Goal: Contribute content: Contribute content

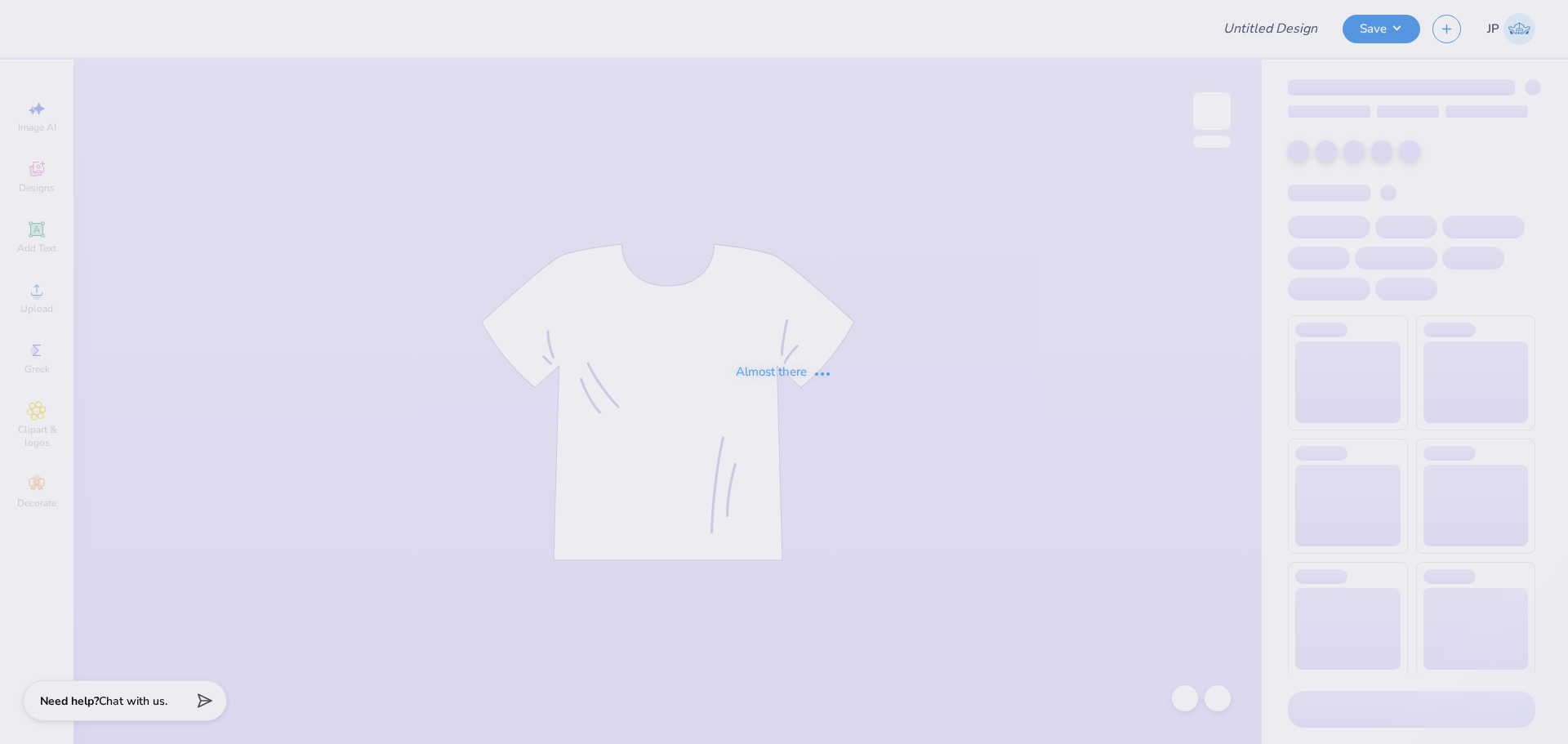
type input "ASU AEPi Parents weekend"
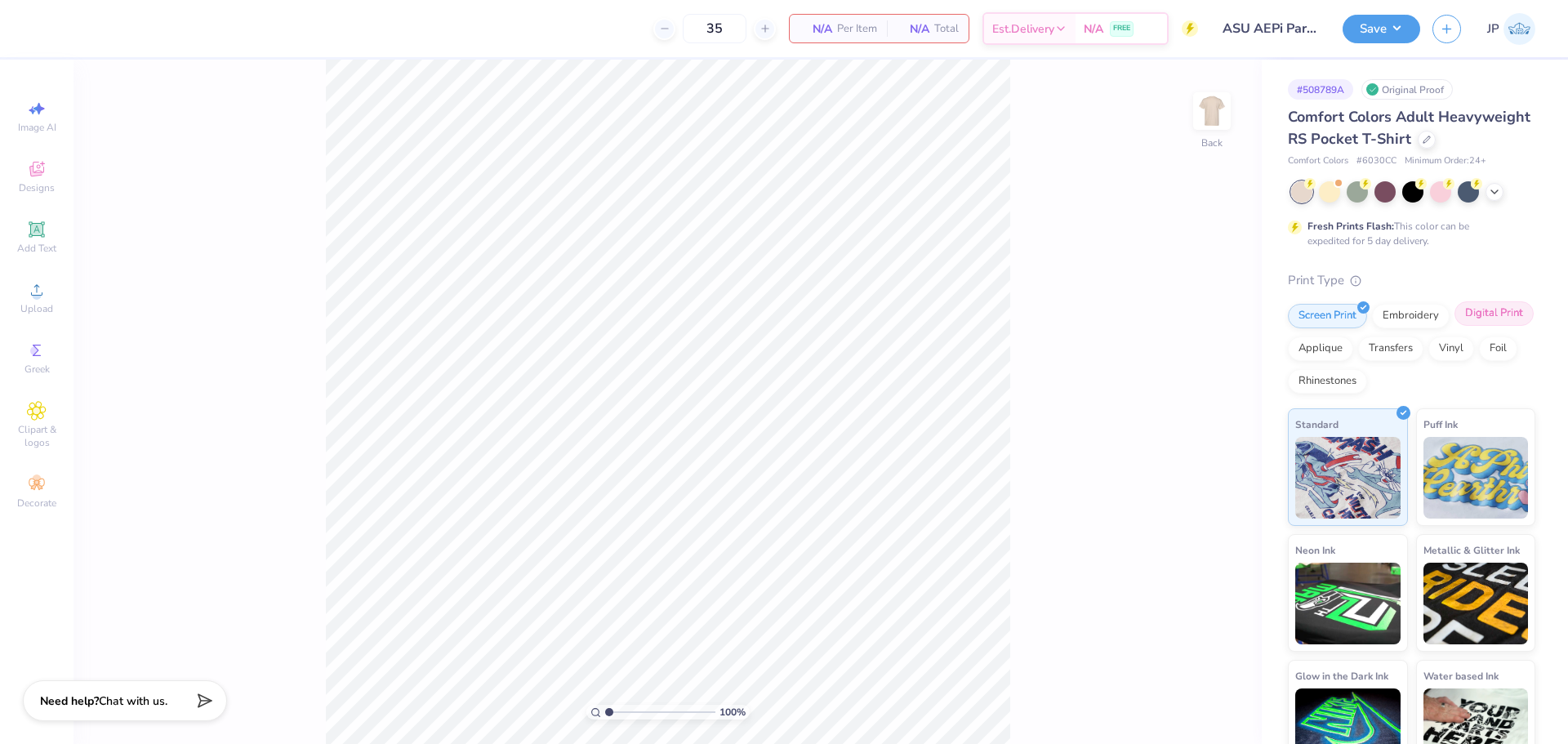
click at [1454, 326] on div "Digital Print" at bounding box center [1494, 312] width 79 height 24
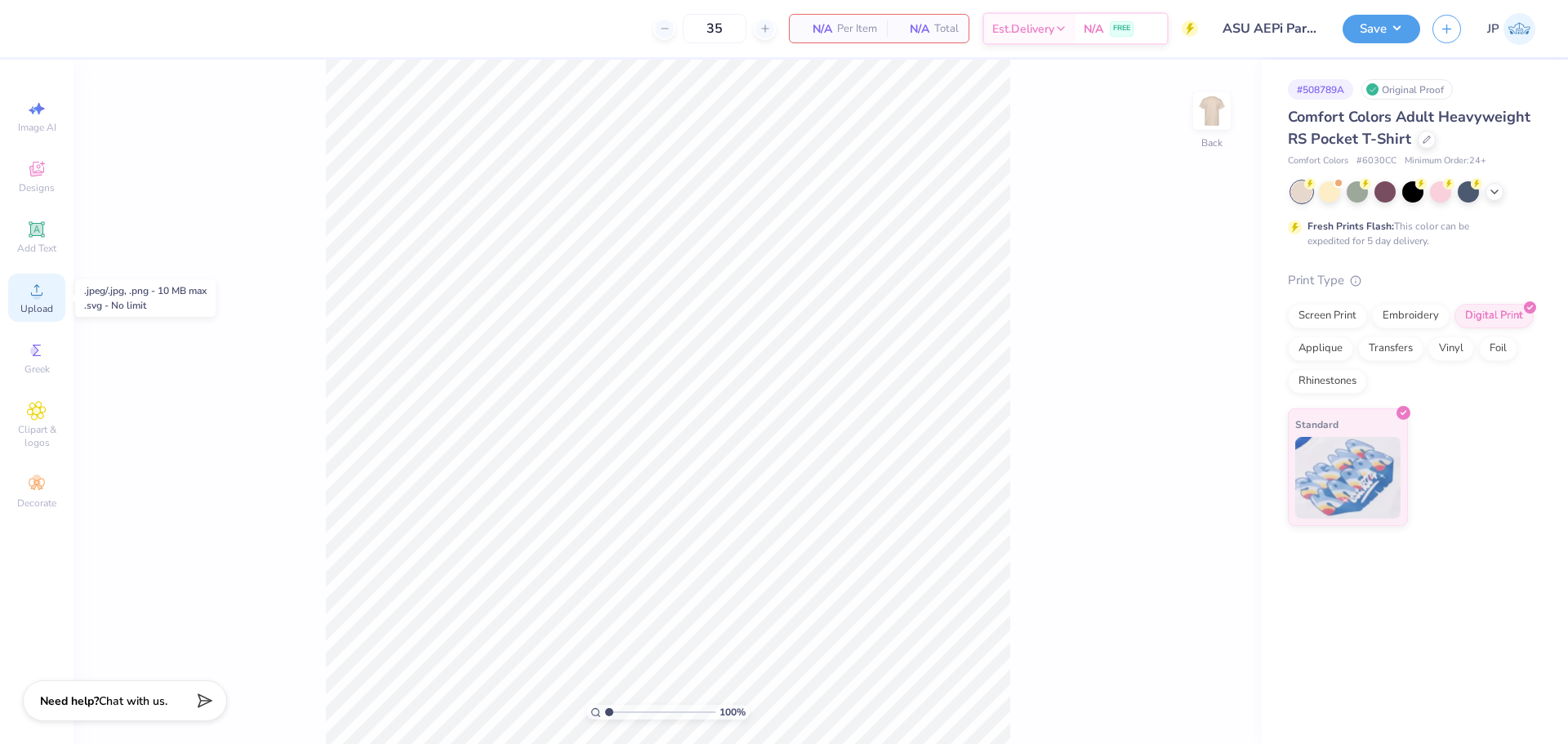
click at [36, 310] on span "Upload" at bounding box center [37, 308] width 32 height 13
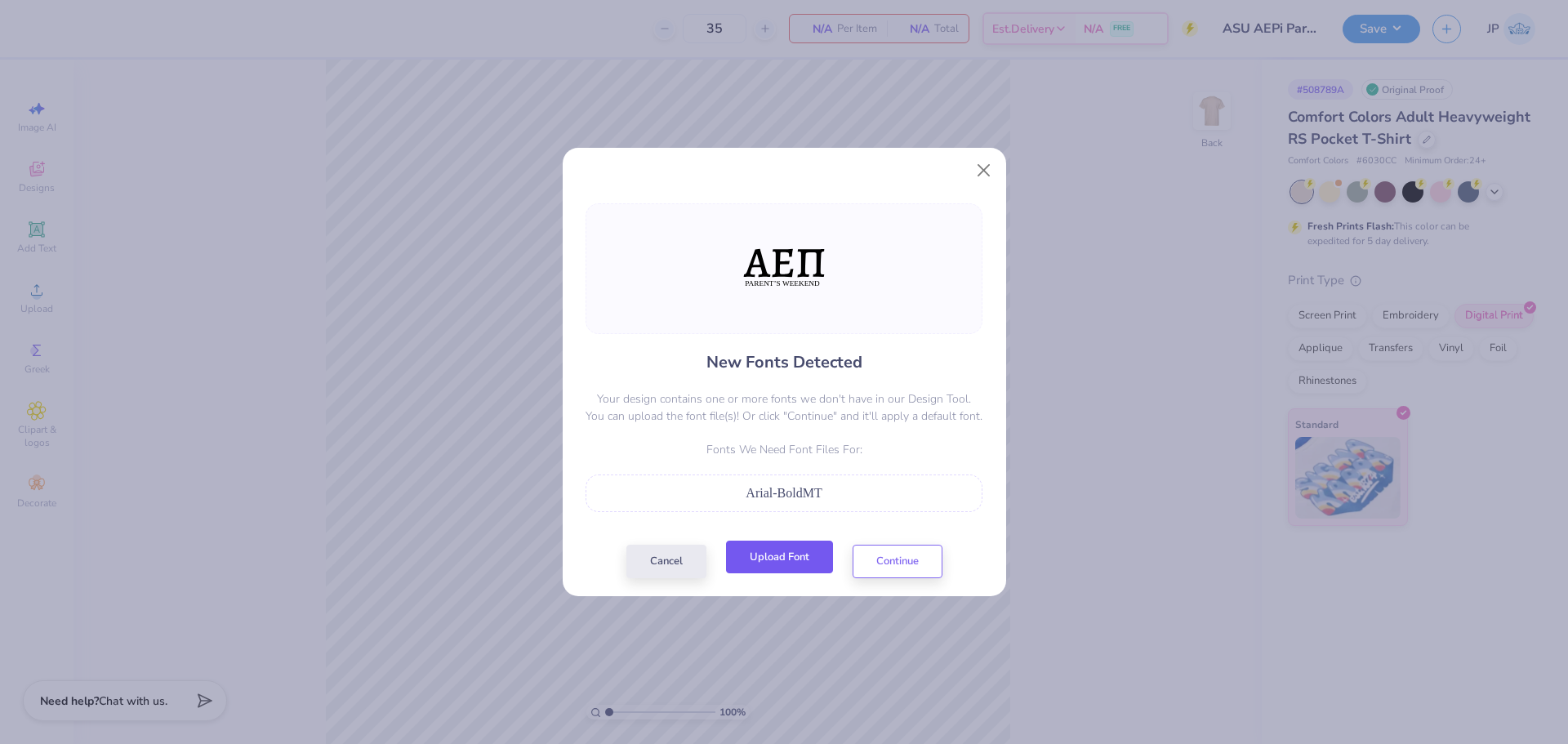
click at [782, 561] on button "Upload Font" at bounding box center [779, 557] width 107 height 33
click at [777, 557] on button "Upload Font" at bounding box center [779, 557] width 107 height 33
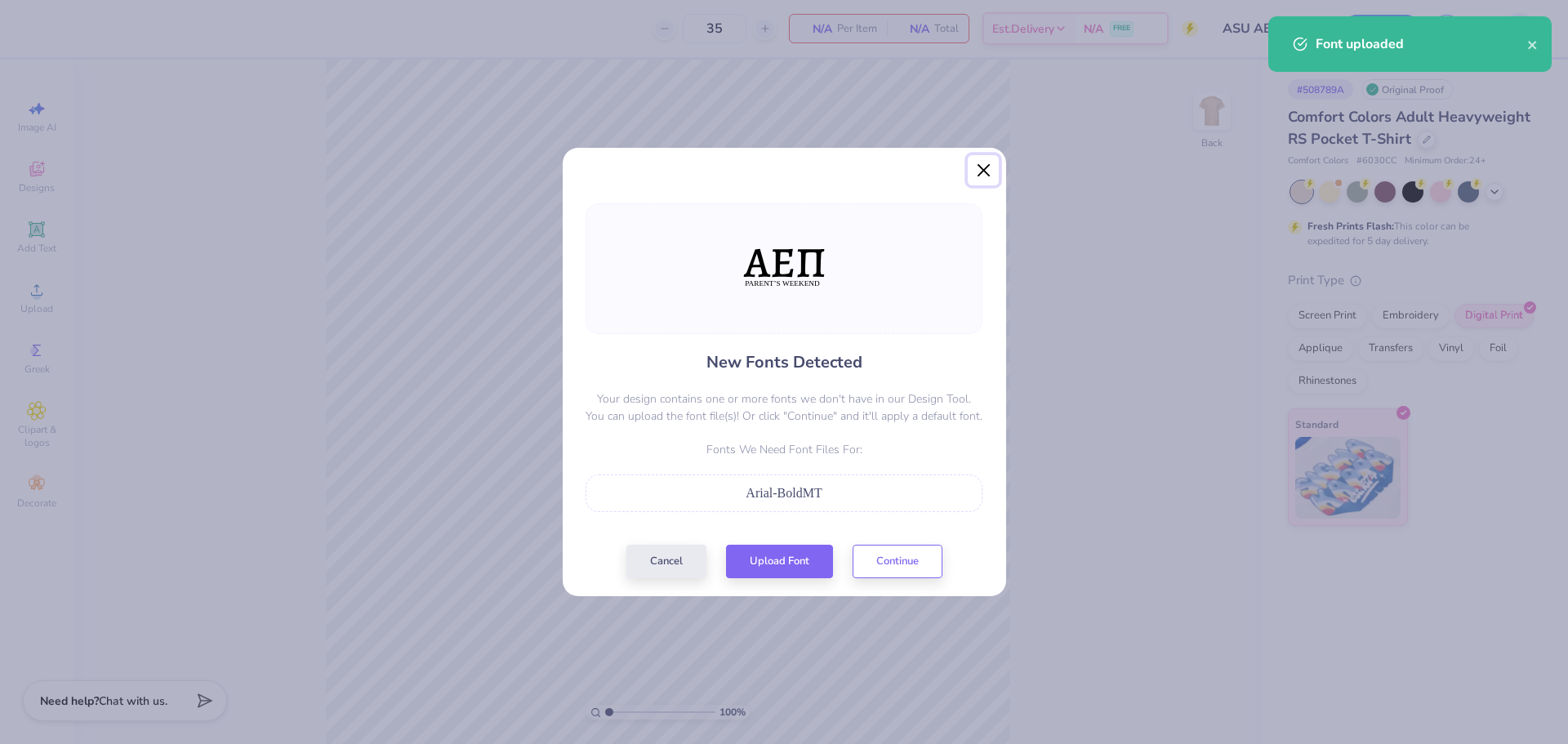
click at [990, 167] on button "Close" at bounding box center [982, 170] width 31 height 31
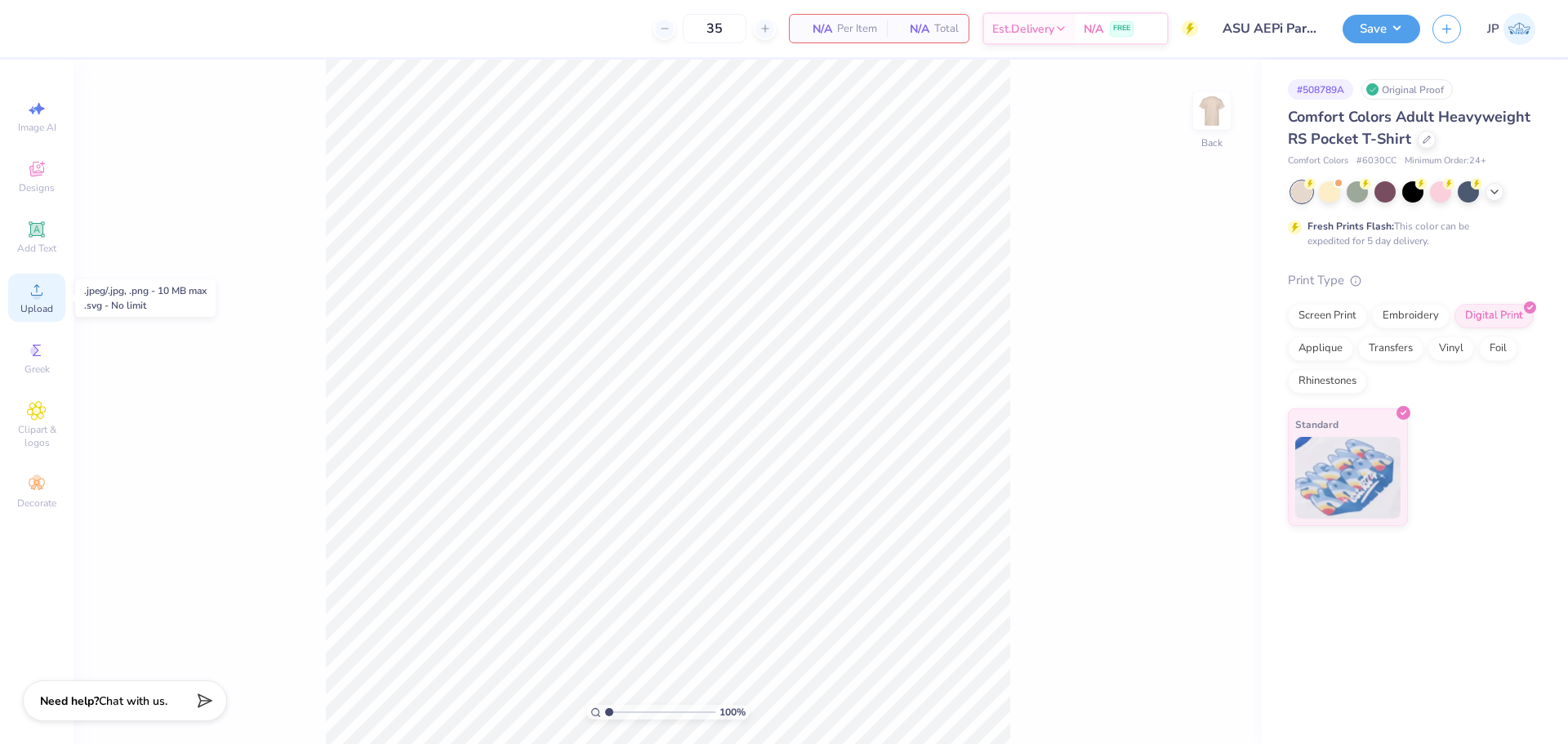
click at [49, 298] on div "Upload" at bounding box center [37, 297] width 57 height 48
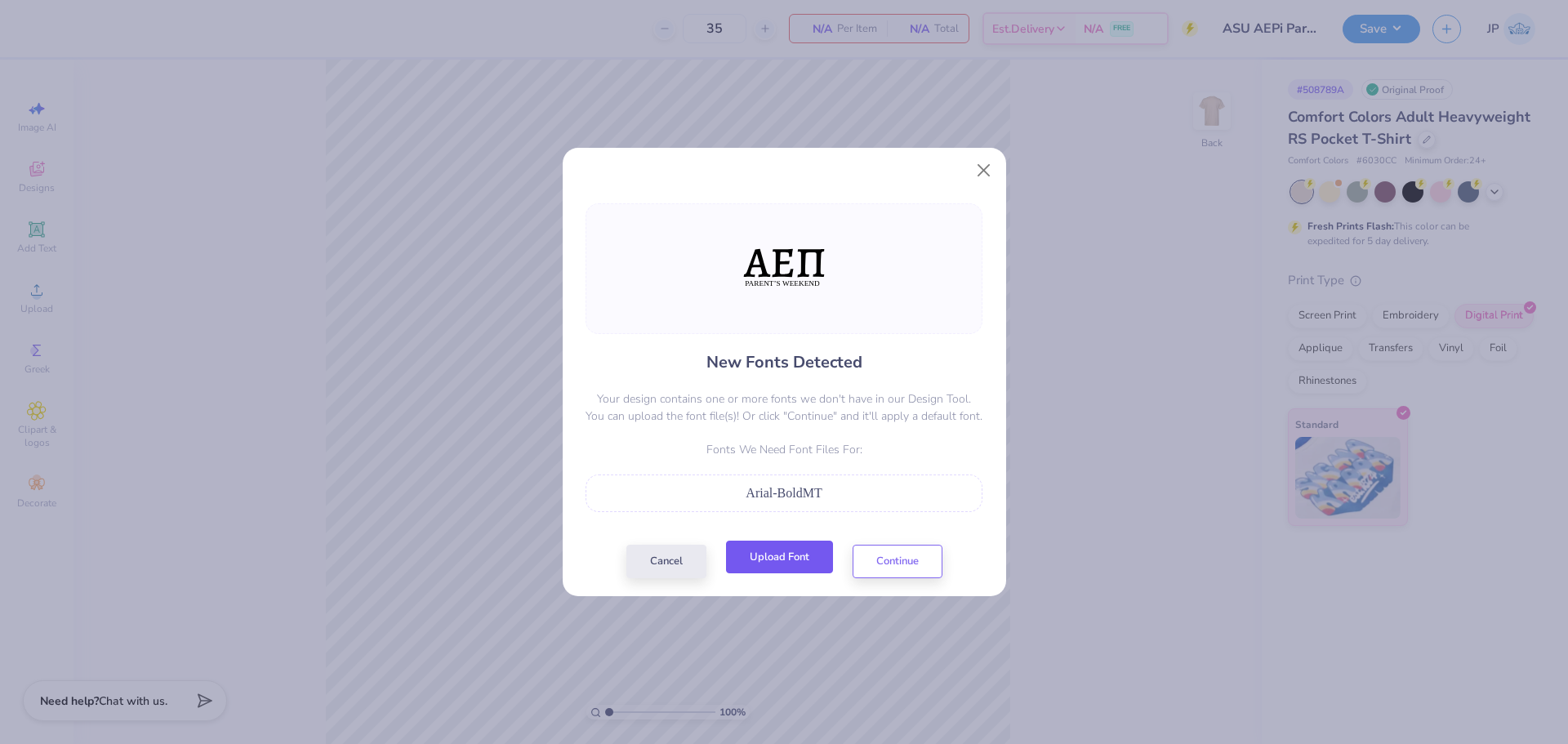
click at [806, 570] on button "Upload Font" at bounding box center [779, 557] width 107 height 33
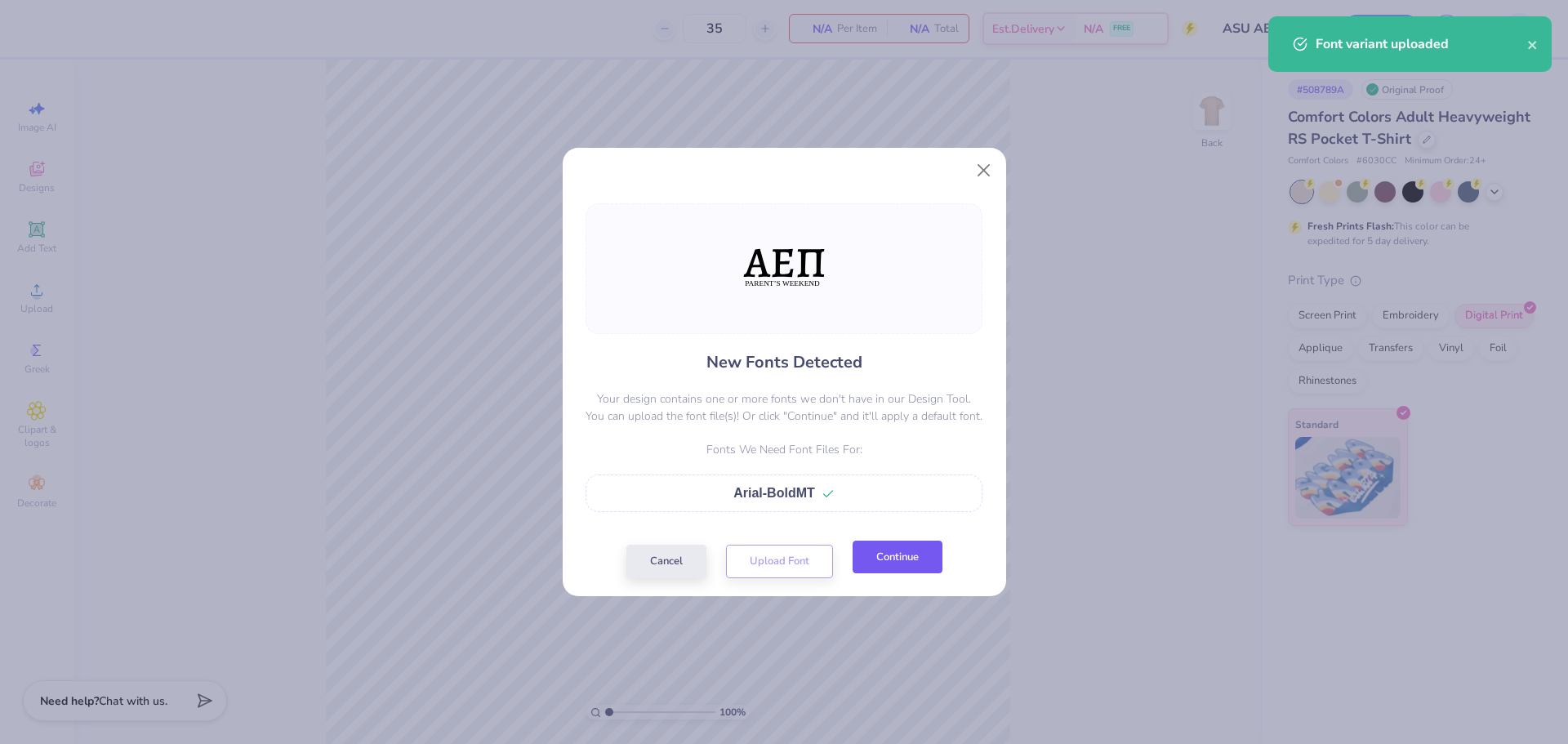
click at [923, 566] on button "Continue" at bounding box center [897, 557] width 90 height 33
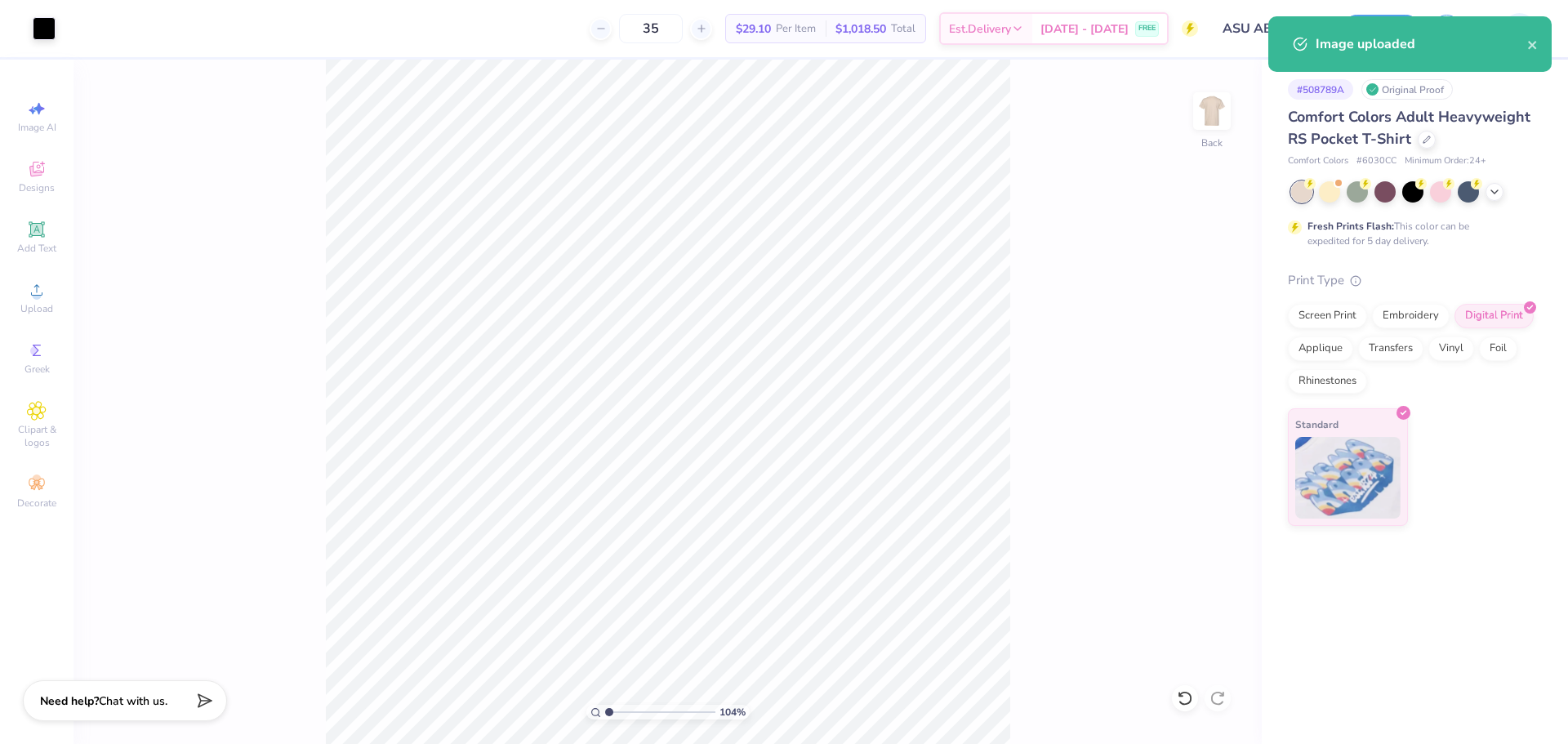
type input "1"
drag, startPoint x: 610, startPoint y: 708, endPoint x: 587, endPoint y: 699, distance: 24.7
click at [605, 705] on input "range" at bounding box center [660, 712] width 110 height 14
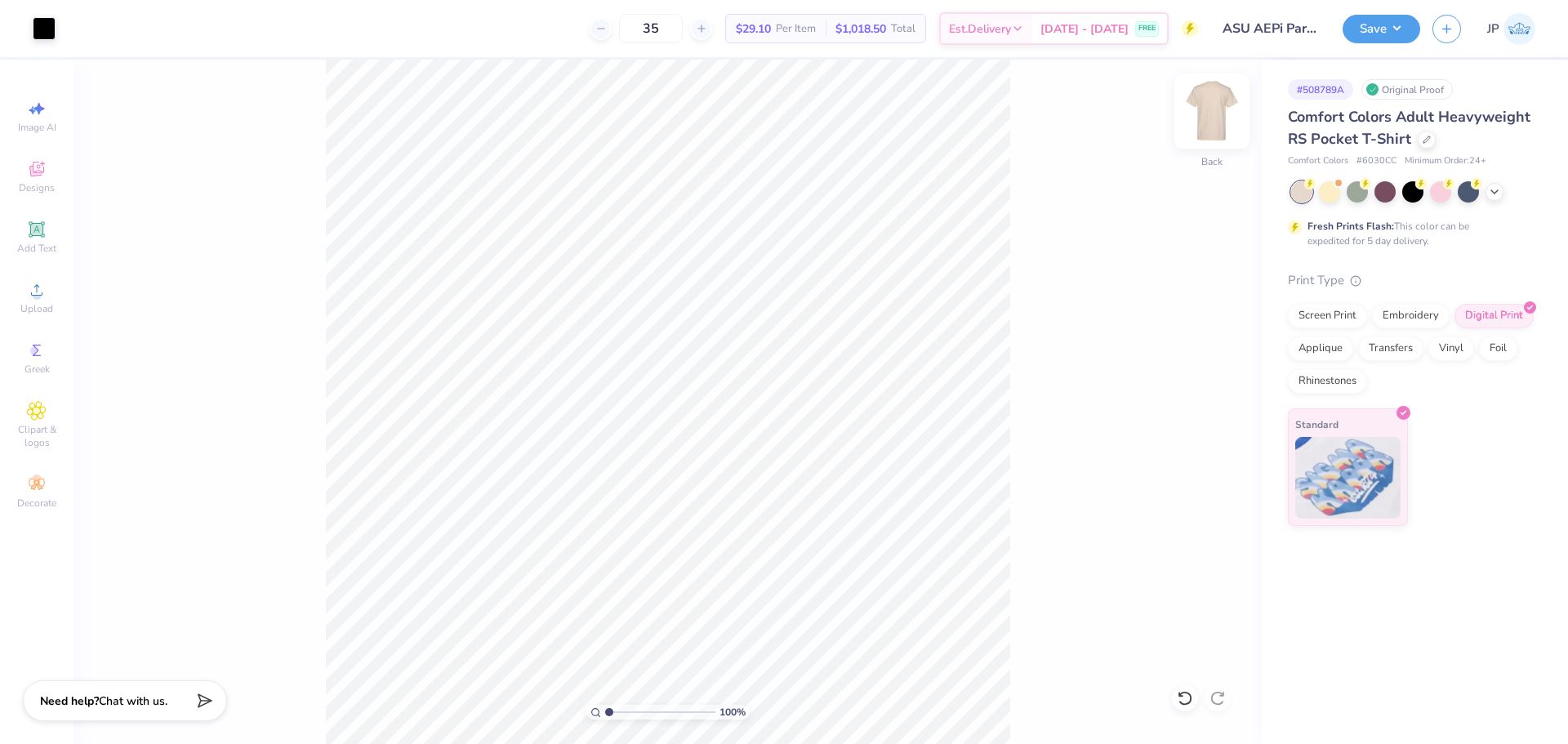
click at [1225, 108] on img at bounding box center [1212, 111] width 65 height 65
click at [42, 303] on span "Upload" at bounding box center [37, 308] width 32 height 13
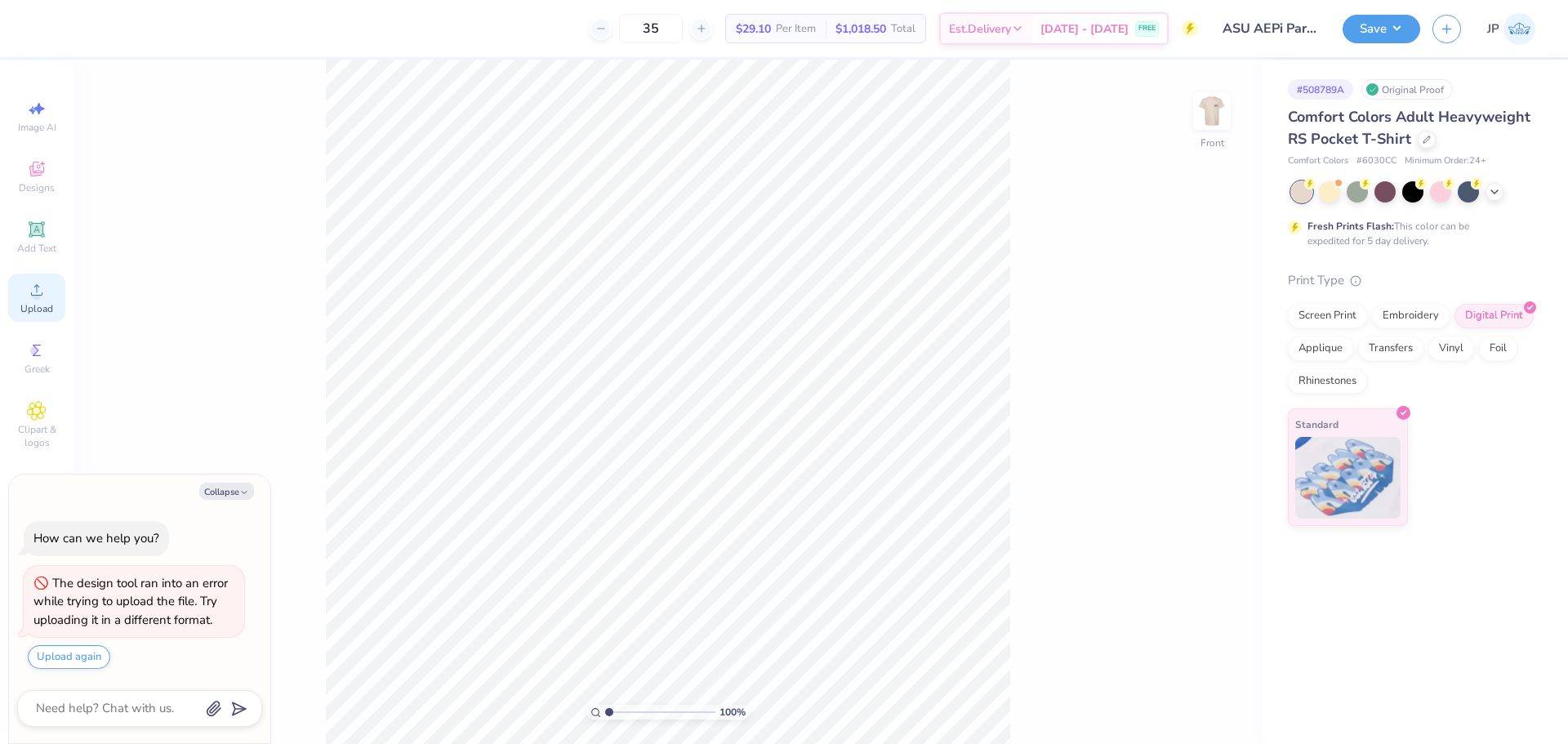
click at [55, 294] on div "Upload" at bounding box center [37, 297] width 57 height 48
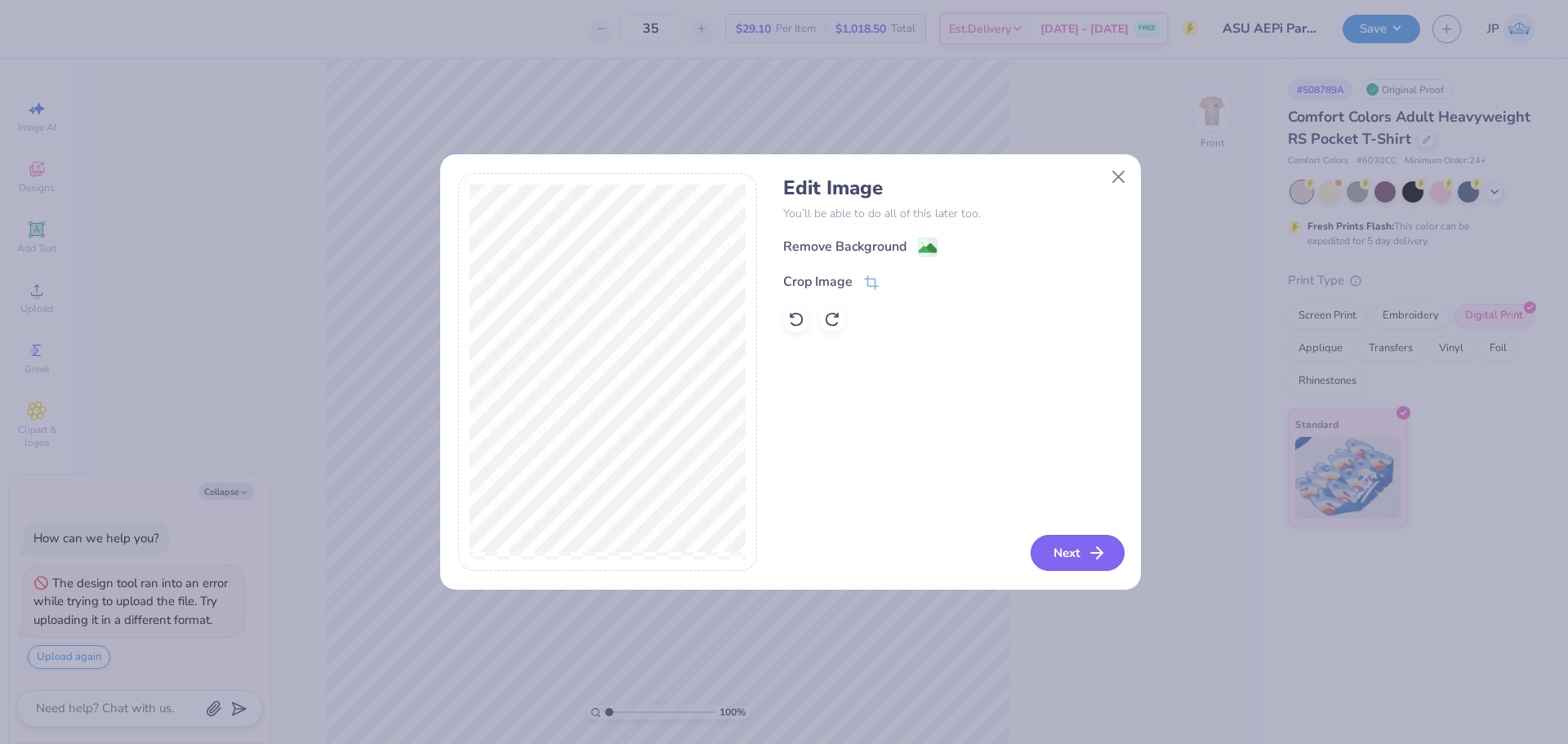
click at [1078, 557] on button "Next" at bounding box center [1077, 552] width 94 height 36
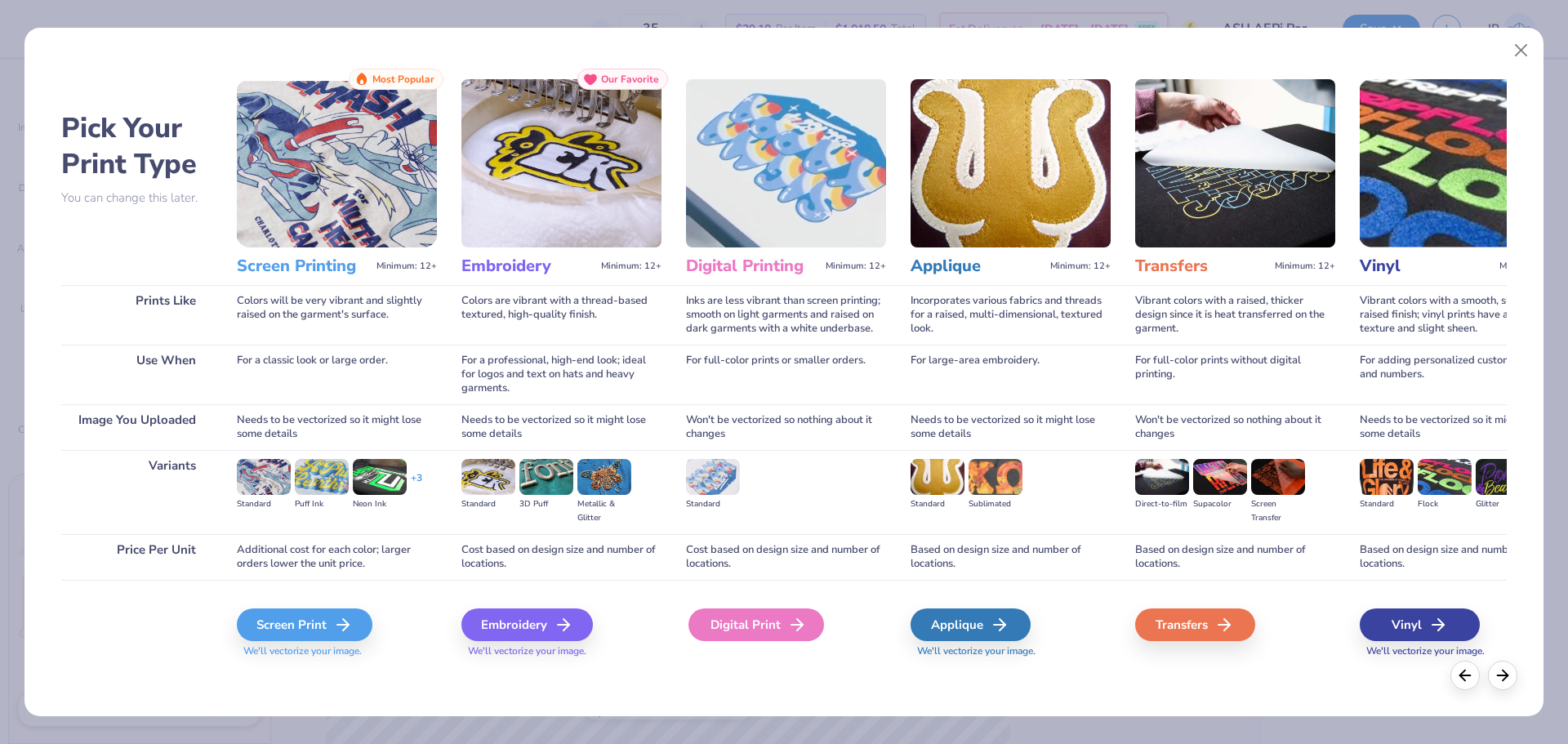
click at [778, 615] on div "Digital Print" at bounding box center [756, 624] width 135 height 32
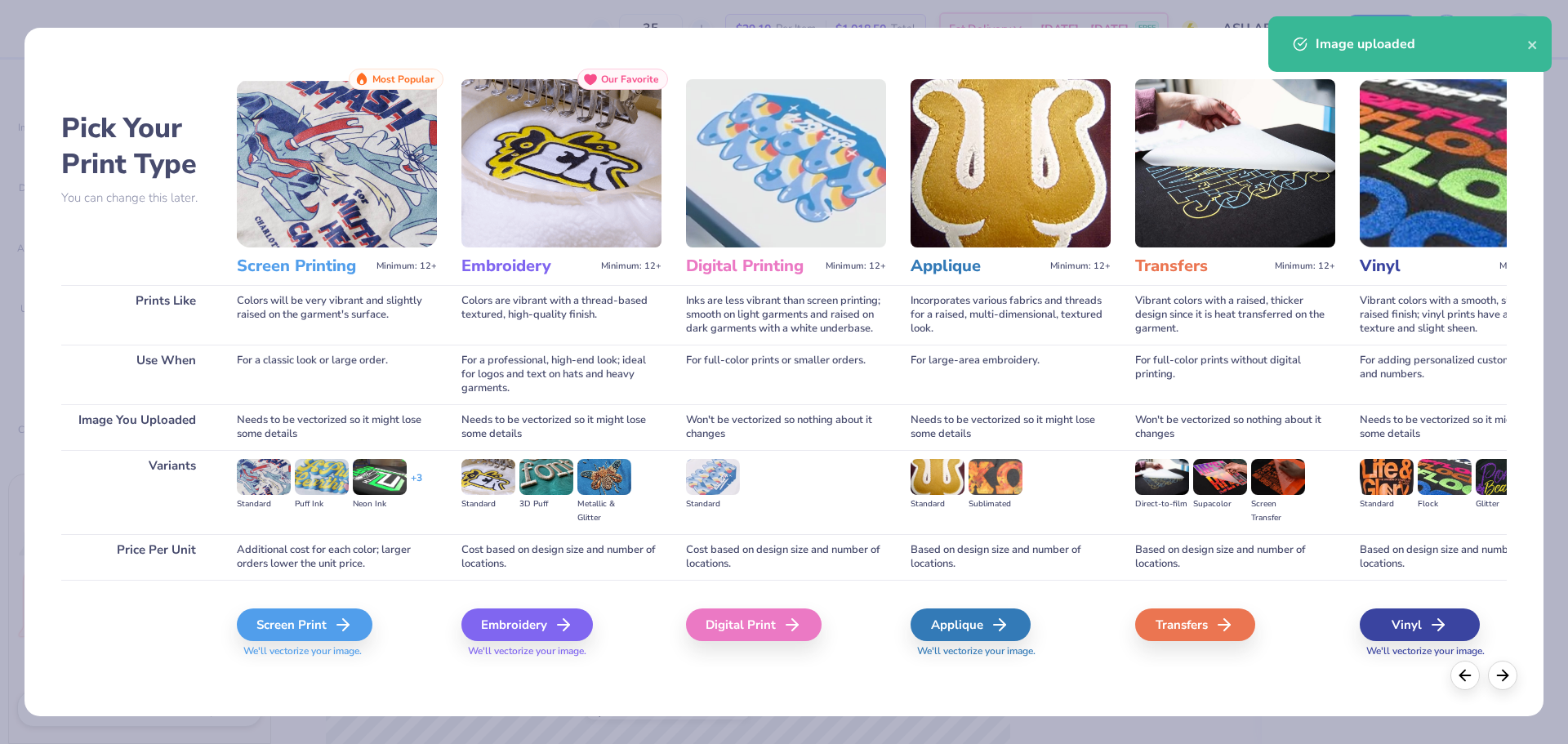
type textarea "x"
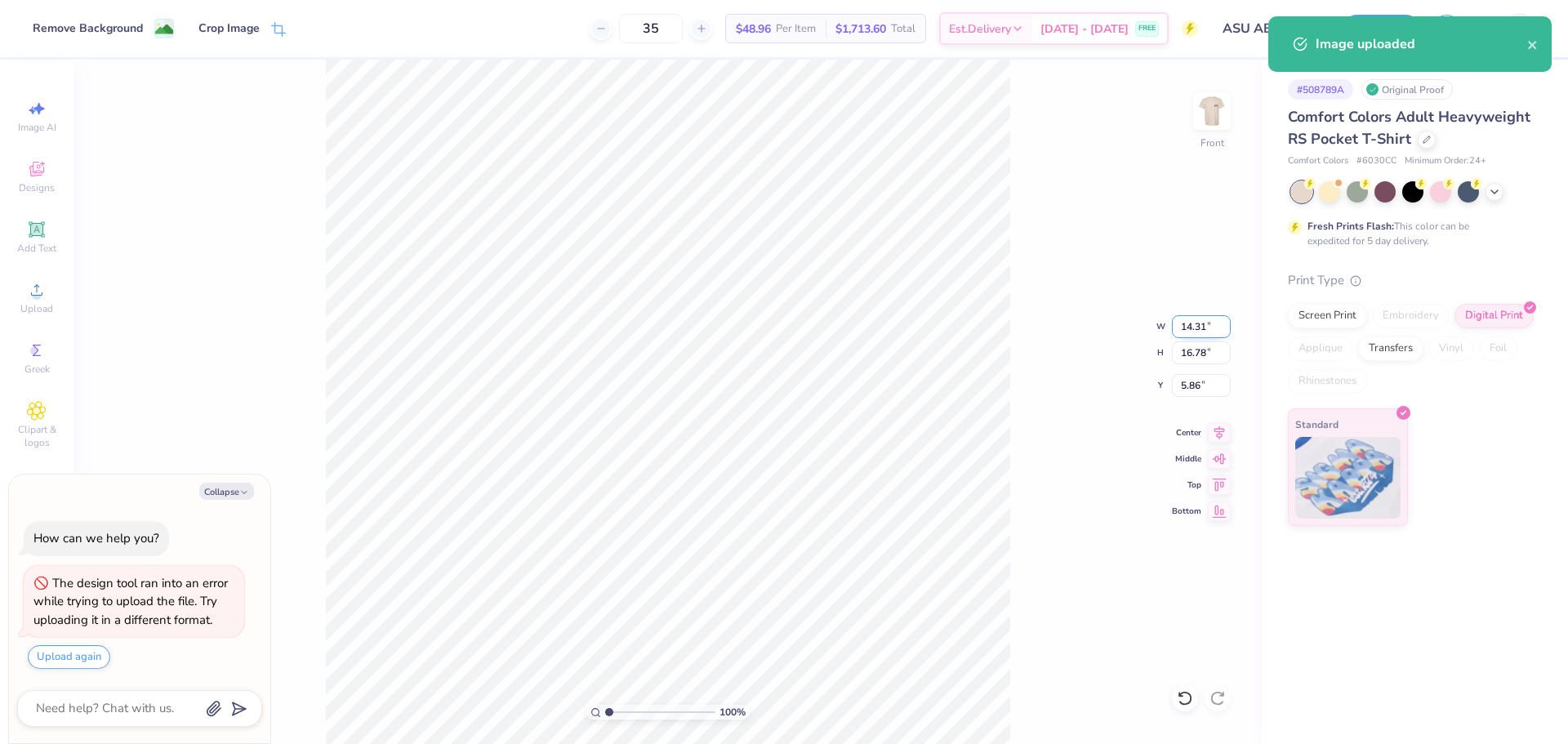
click at [1191, 328] on input "14.31" at bounding box center [1201, 327] width 59 height 23
click at [1191, 327] on input "14.31" at bounding box center [1201, 327] width 59 height 23
click at [1187, 328] on input "14.31" at bounding box center [1201, 327] width 59 height 23
click at [1183, 344] on input "16.78" at bounding box center [1201, 353] width 59 height 23
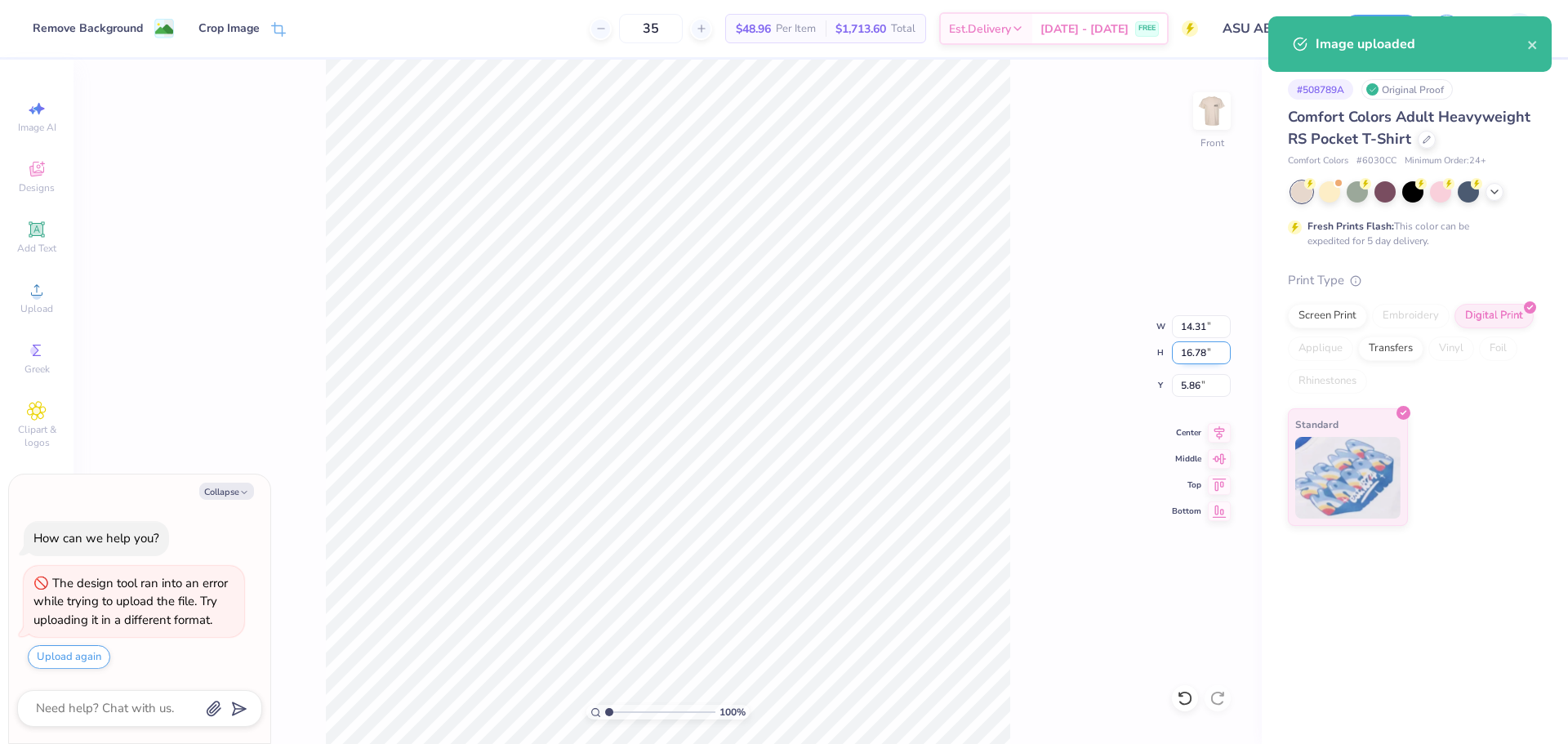
click at [1183, 344] on input "16.78" at bounding box center [1201, 353] width 59 height 23
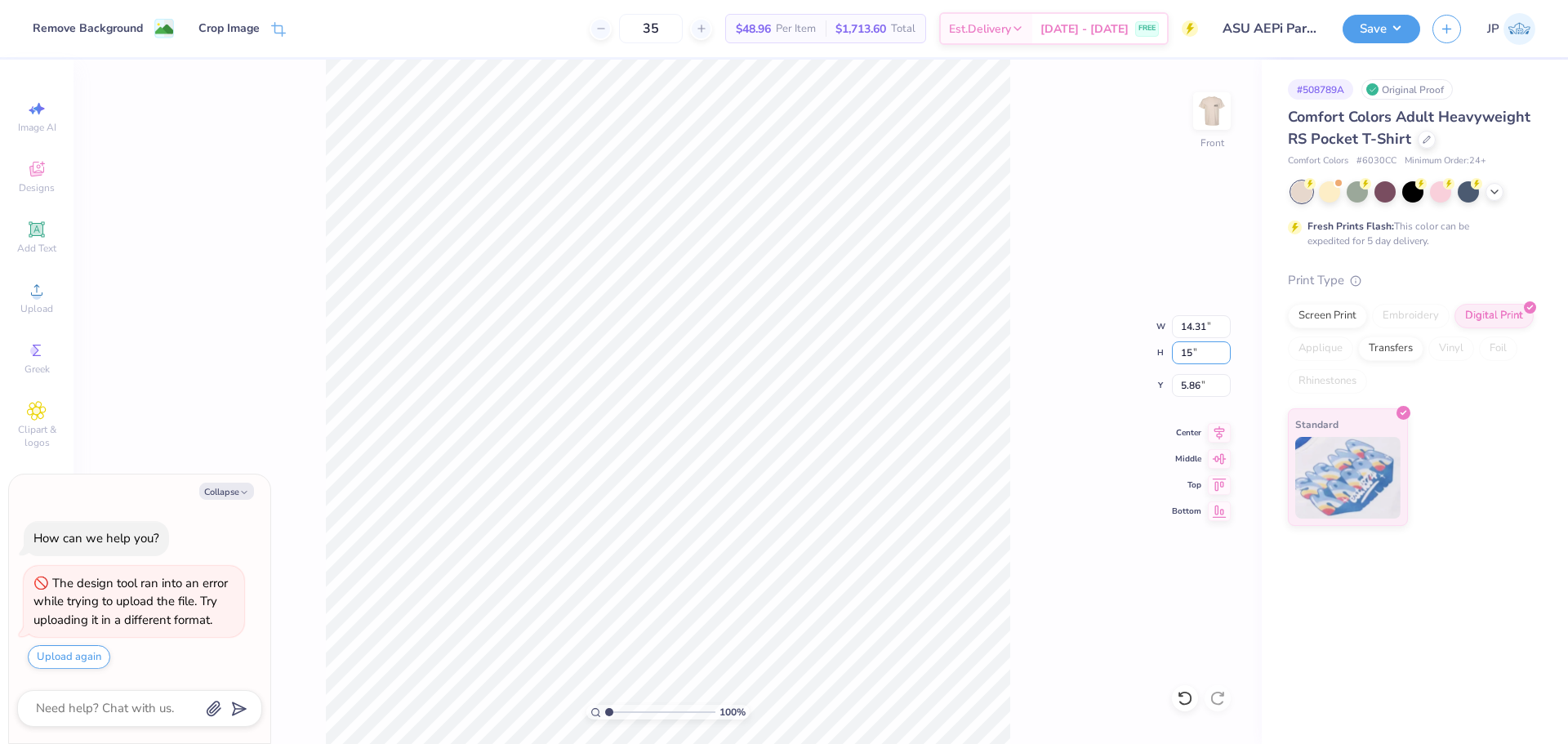
type input "15"
type textarea "x"
type input "12.79"
type input "15.00"
click at [1196, 384] on input "6.75" at bounding box center [1201, 386] width 59 height 23
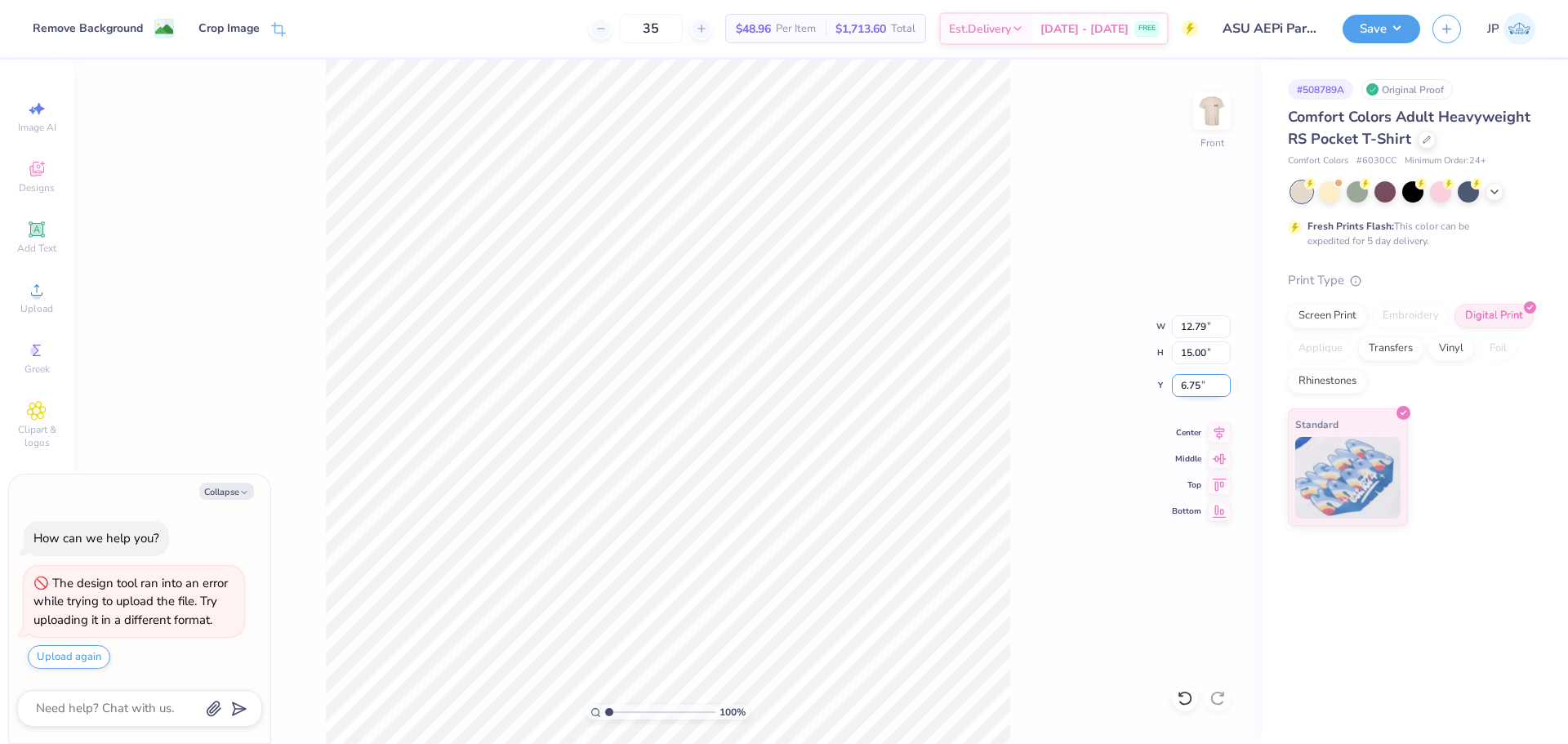
click at [1196, 384] on input "6.75" at bounding box center [1201, 386] width 59 height 23
type input "3"
type textarea "x"
type input "3.00"
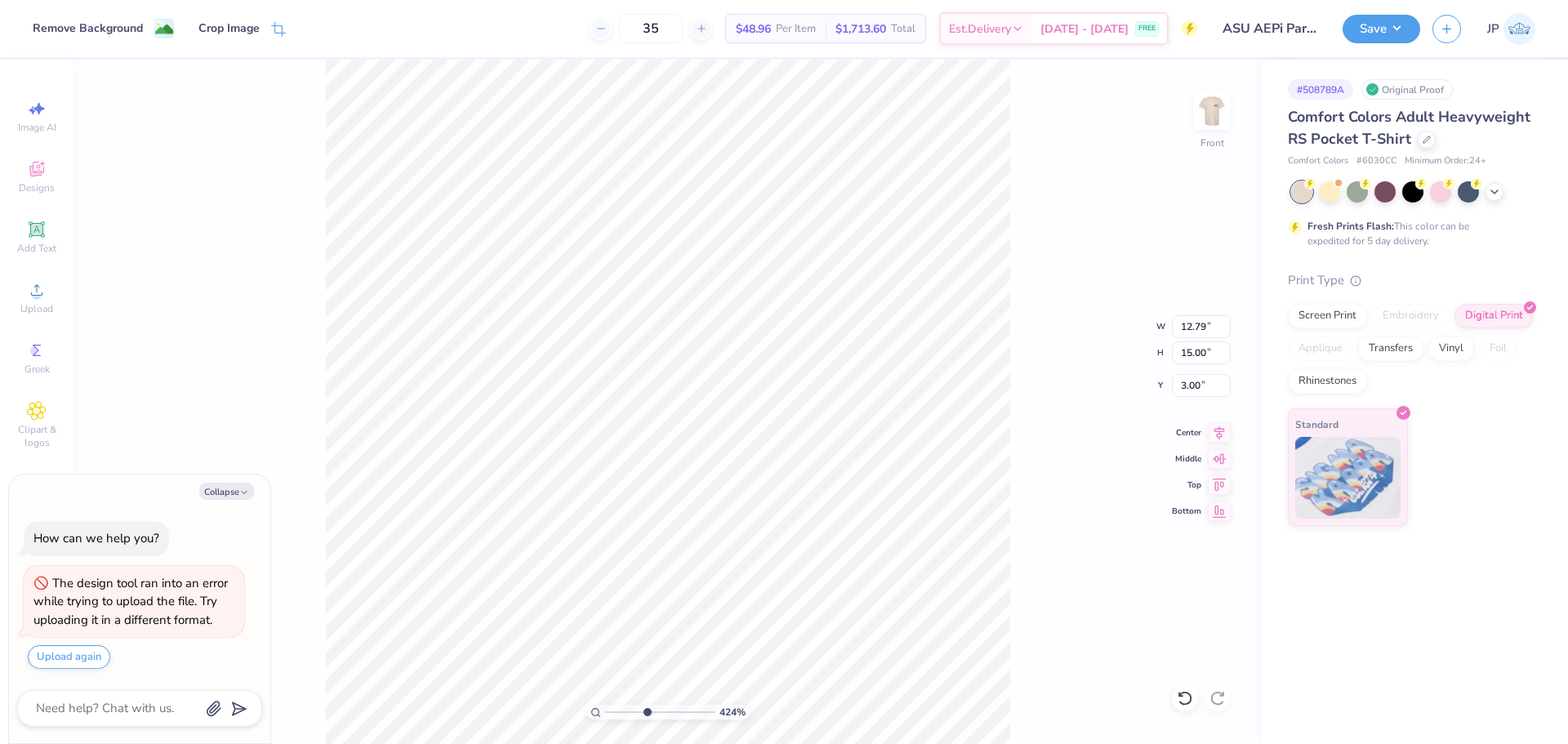
drag, startPoint x: 608, startPoint y: 709, endPoint x: 647, endPoint y: 708, distance: 39.0
click at [646, 708] on input "range" at bounding box center [660, 712] width 110 height 14
drag, startPoint x: 639, startPoint y: 714, endPoint x: 608, endPoint y: 709, distance: 31.4
type input "1"
click at [608, 709] on input "range" at bounding box center [660, 712] width 110 height 14
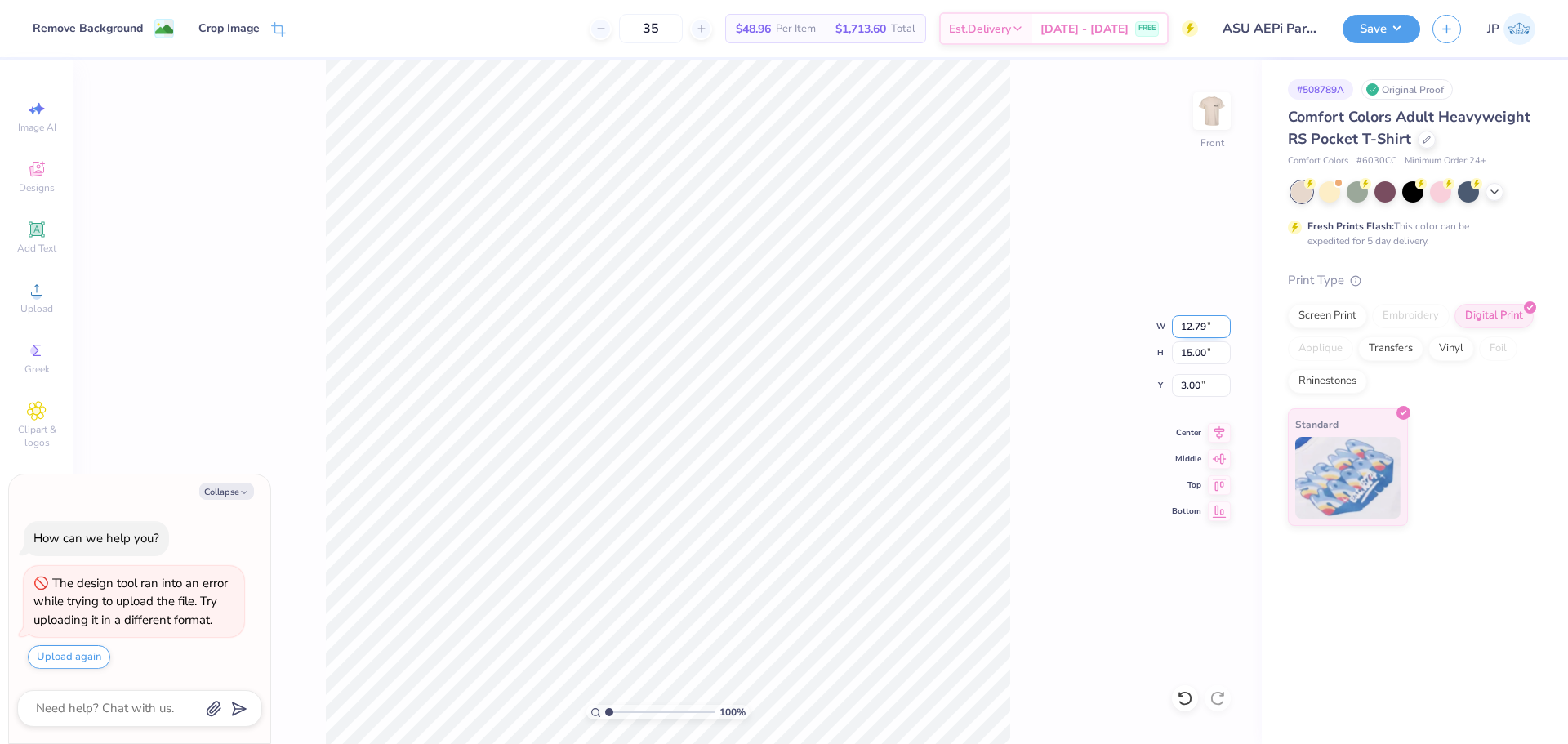
click at [1184, 321] on input "12.79" at bounding box center [1201, 327] width 59 height 23
type input "12"
type textarea "x"
type input "12.00"
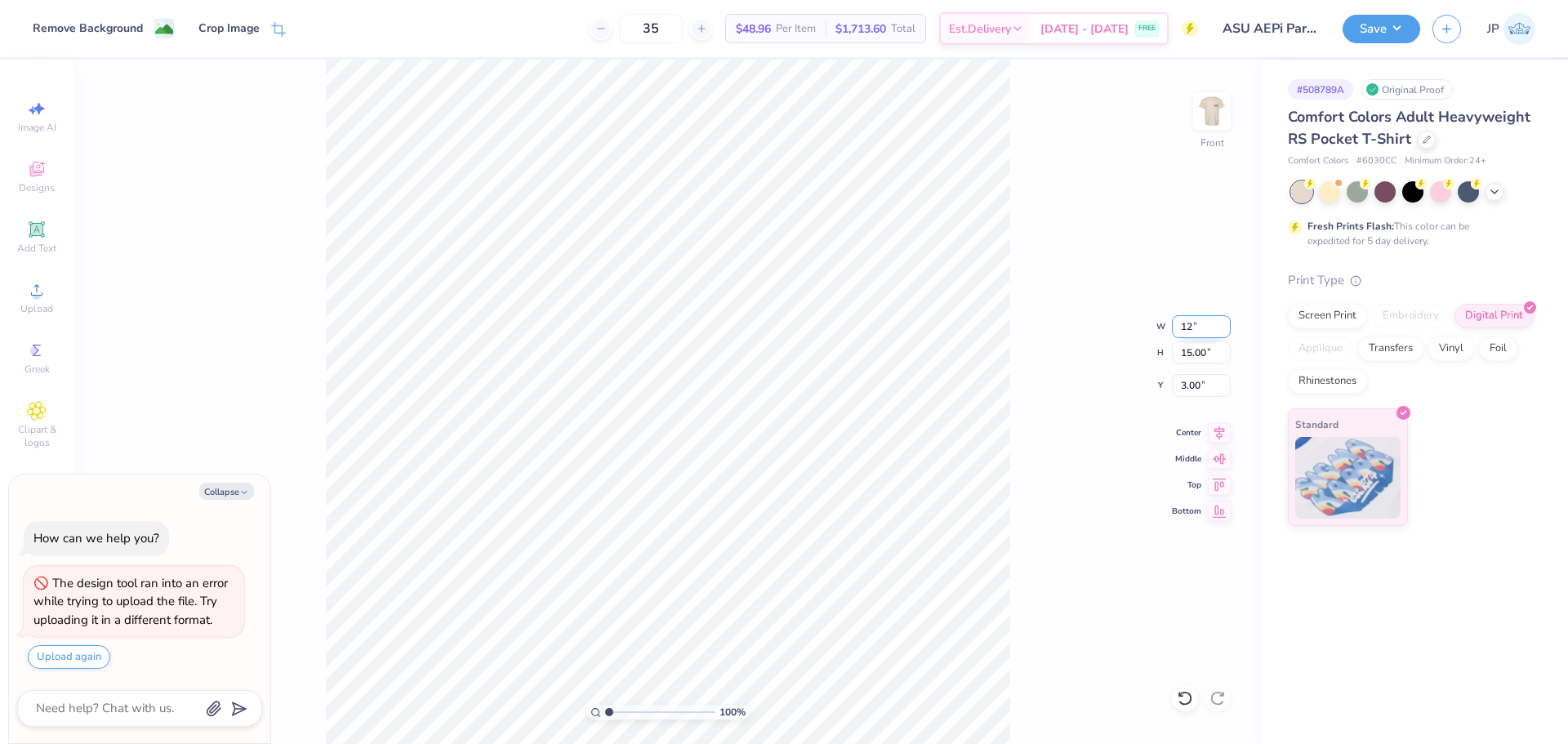
type input "14.07"
click at [1189, 389] on input "3.47" at bounding box center [1201, 386] width 59 height 23
type input "3"
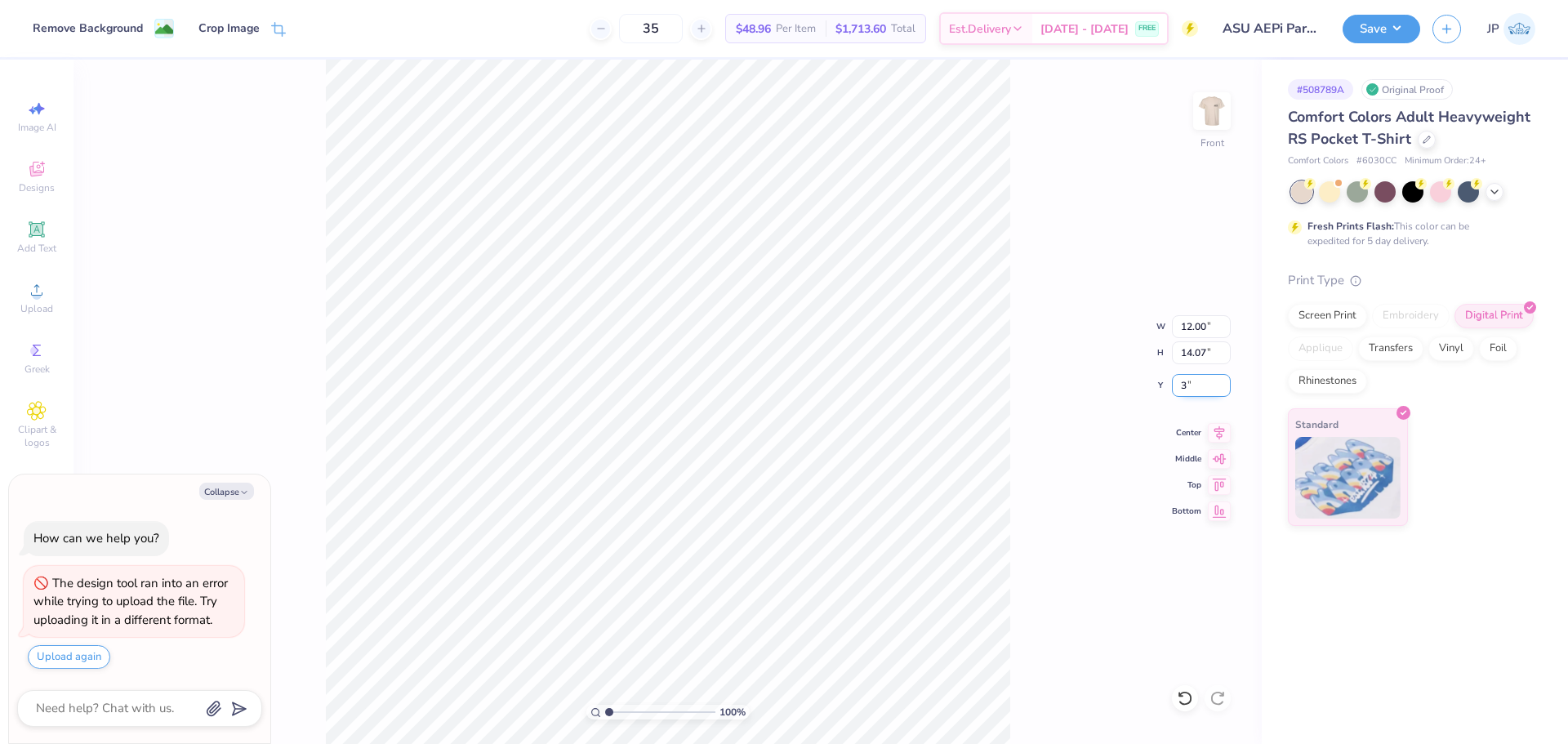
type textarea "x"
type input "3.00"
click at [1387, 23] on button "Save" at bounding box center [1381, 27] width 78 height 29
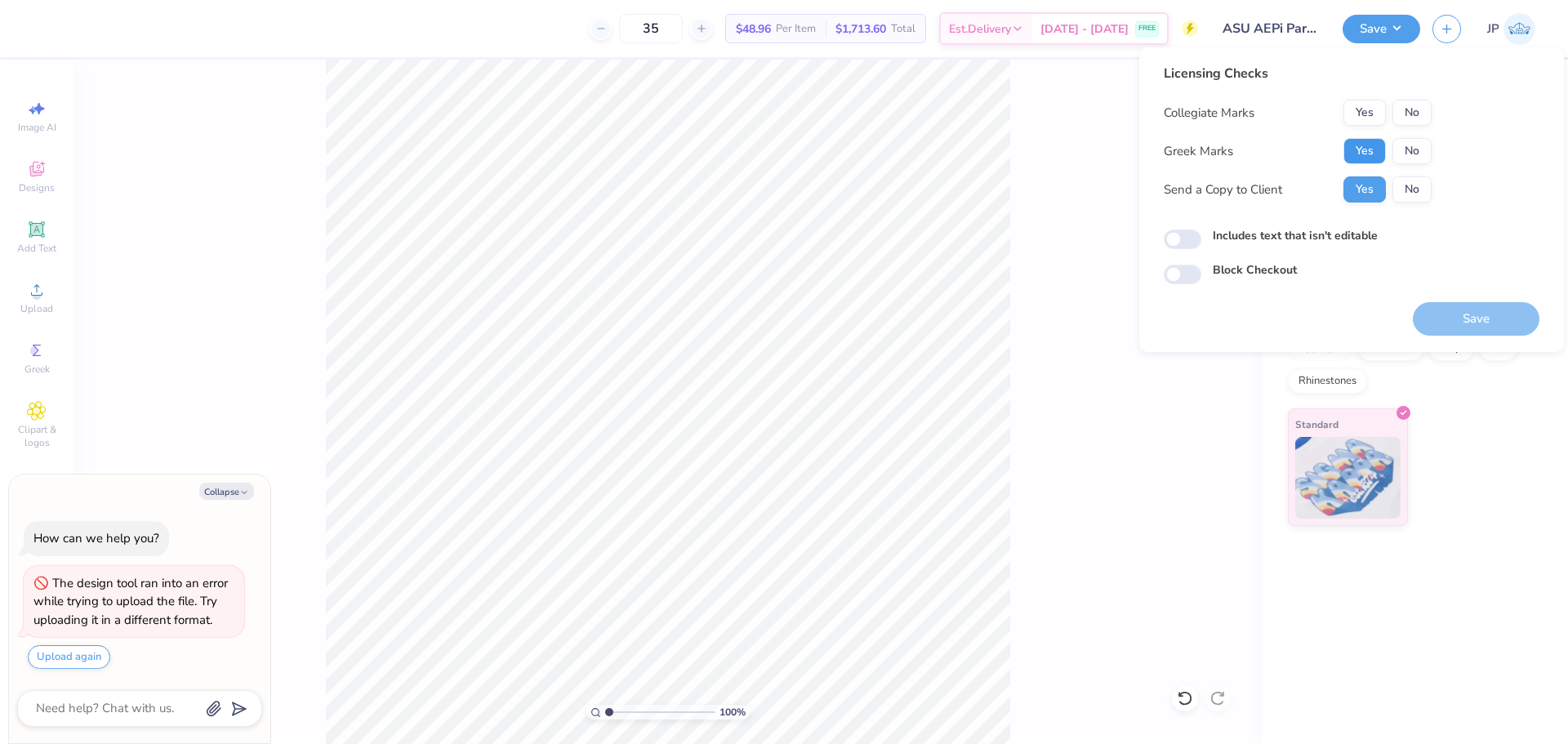
click at [1367, 156] on button "Yes" at bounding box center [1364, 150] width 42 height 26
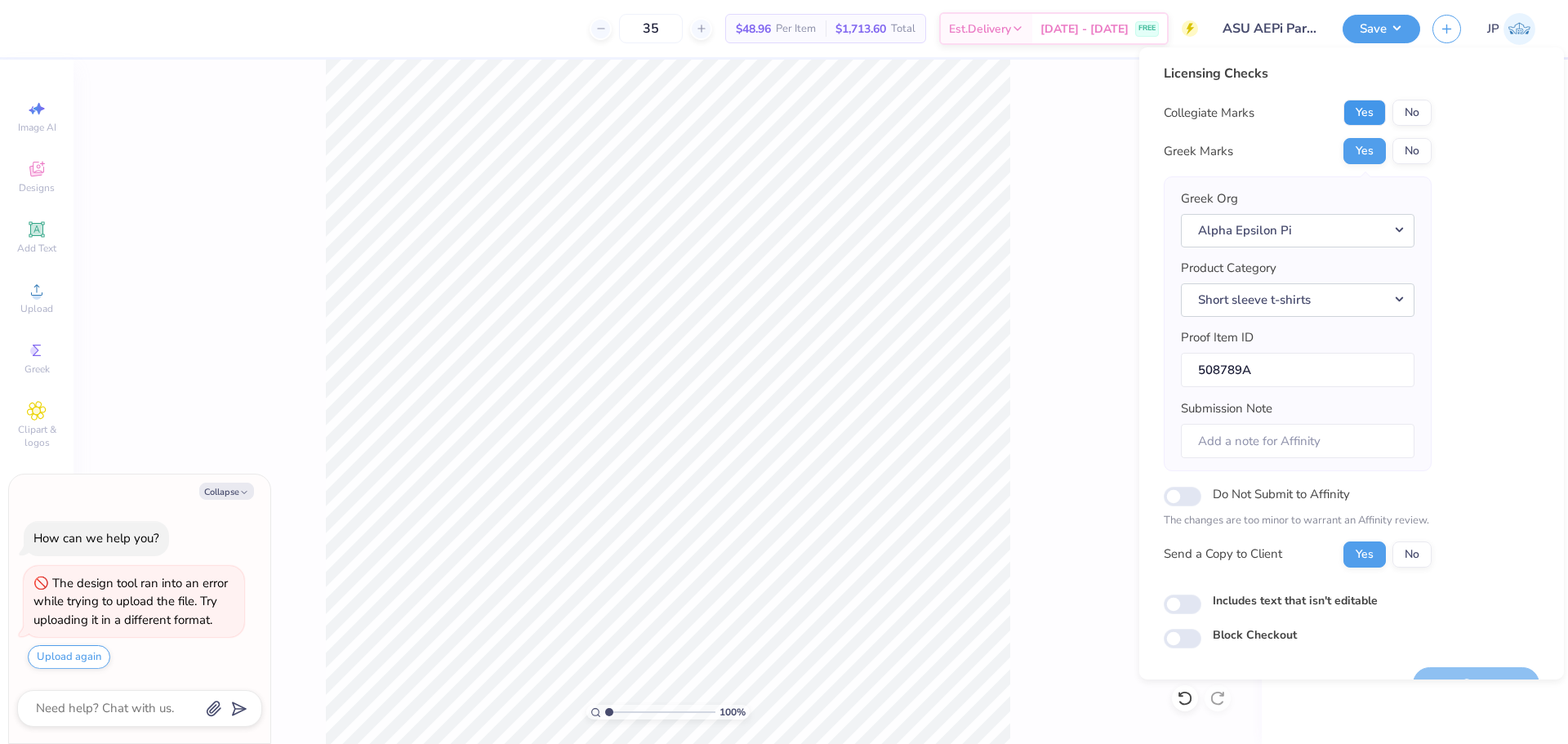
click at [1365, 114] on button "Yes" at bounding box center [1364, 112] width 42 height 26
type textarea "x"
